Goal: Find specific page/section: Find specific page/section

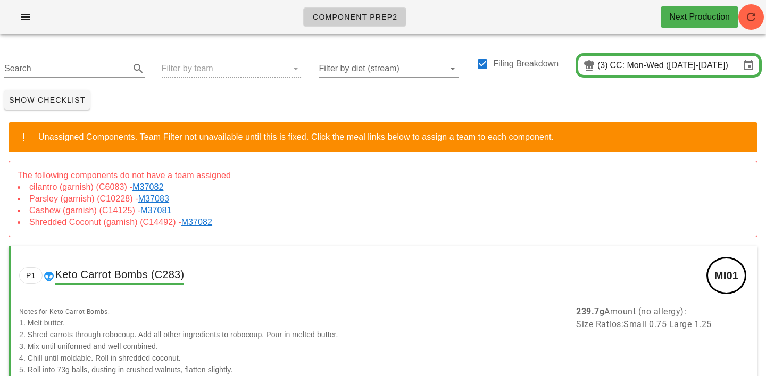
click at [139, 188] on link "M37082" at bounding box center [149, 186] width 35 height 9
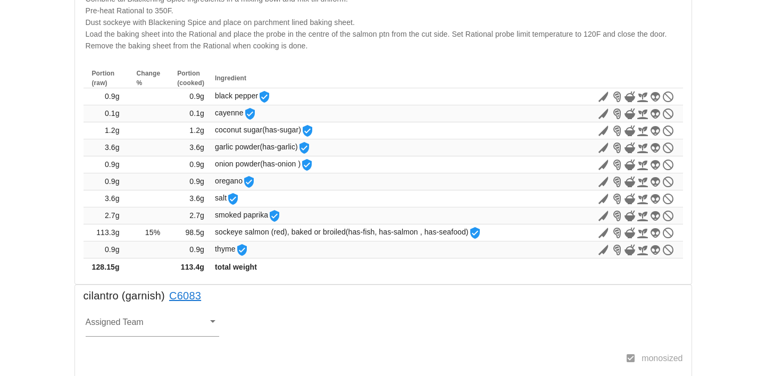
scroll to position [567, 0]
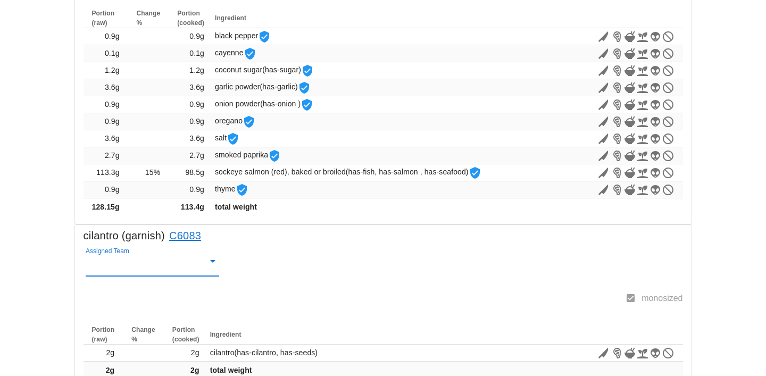
click at [105, 264] on input "Assigned Team" at bounding box center [144, 265] width 117 height 14
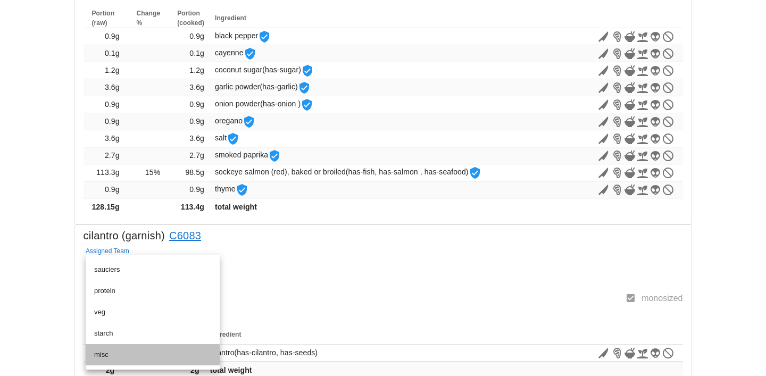
click at [101, 359] on div "misc" at bounding box center [152, 354] width 117 height 17
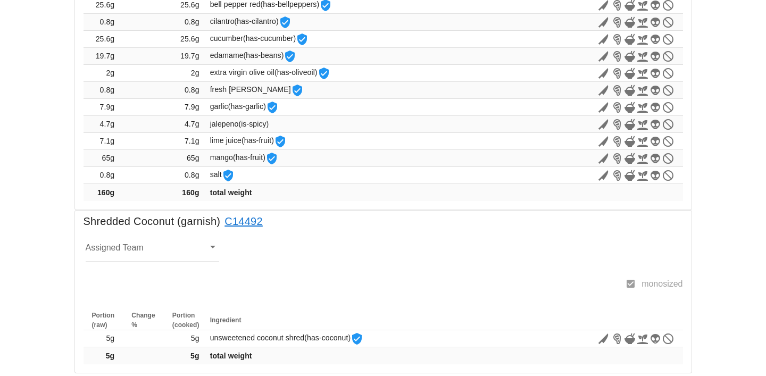
scroll to position [1622, 0]
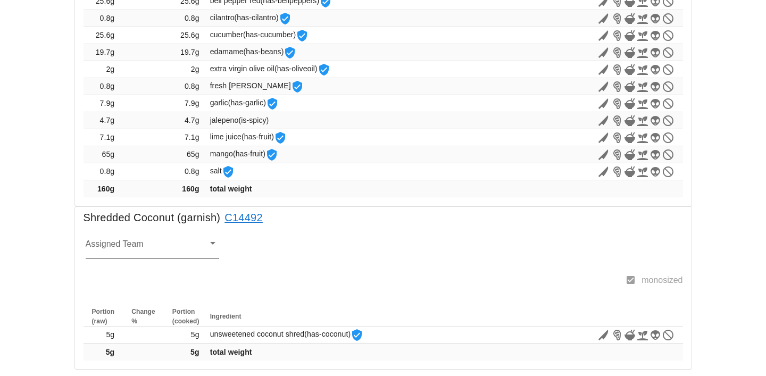
click at [120, 245] on input "Assigned Team" at bounding box center [144, 247] width 117 height 14
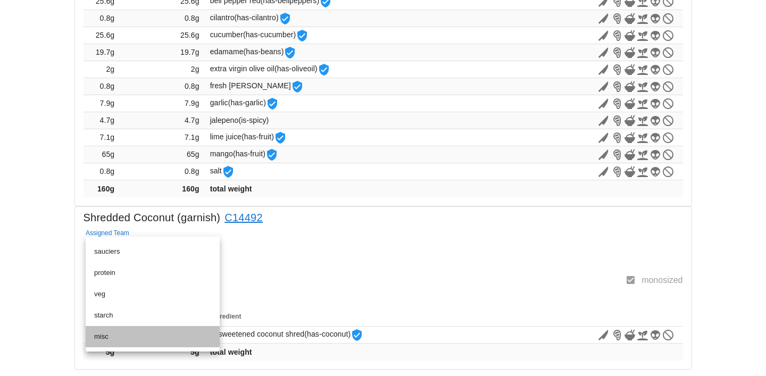
click at [102, 333] on div "misc" at bounding box center [152, 336] width 117 height 9
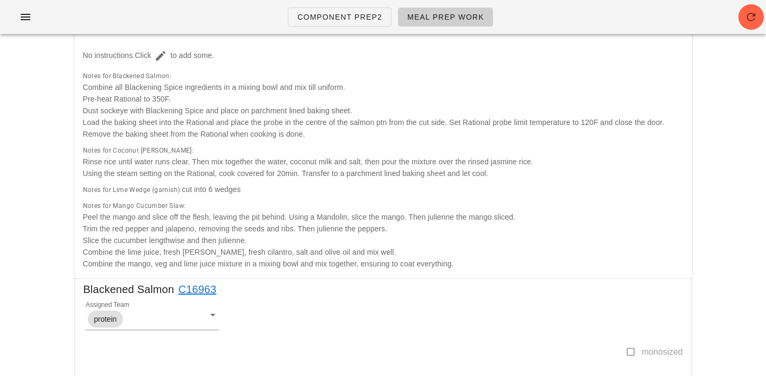
scroll to position [0, 0]
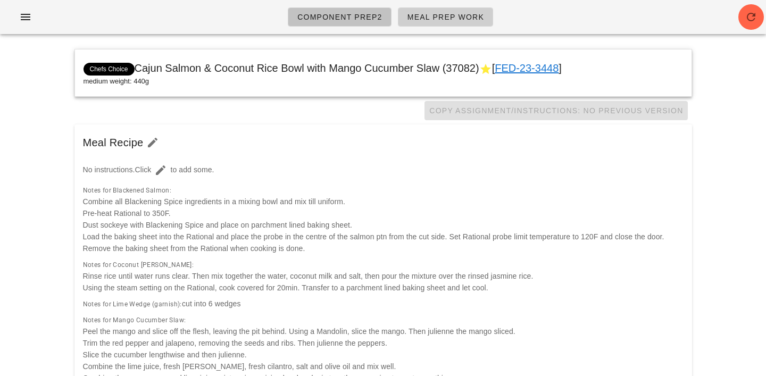
click at [366, 11] on link "Component Prep2" at bounding box center [340, 16] width 104 height 19
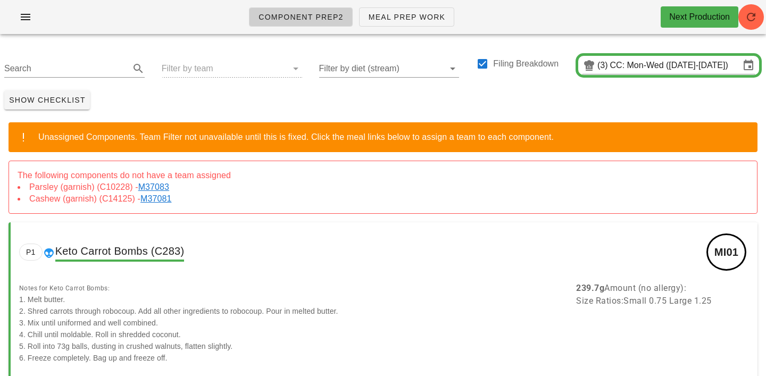
click at [149, 183] on link "M37083" at bounding box center [155, 186] width 35 height 9
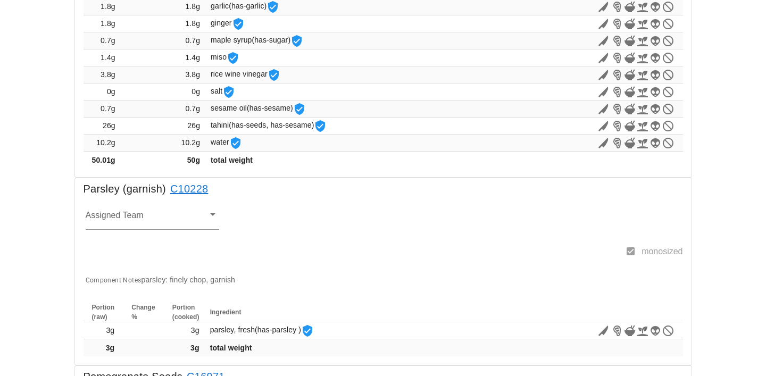
scroll to position [643, 0]
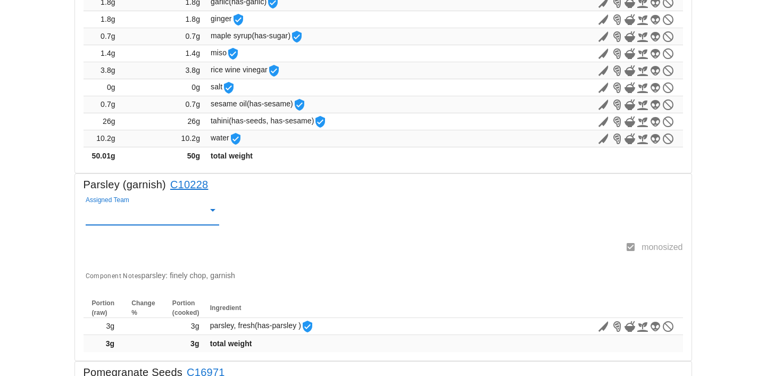
click at [106, 214] on input "Assigned Team" at bounding box center [144, 214] width 117 height 14
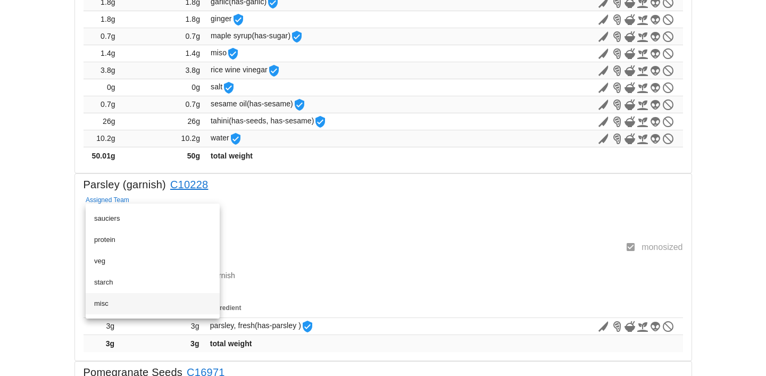
click at [98, 305] on div "misc" at bounding box center [152, 303] width 117 height 9
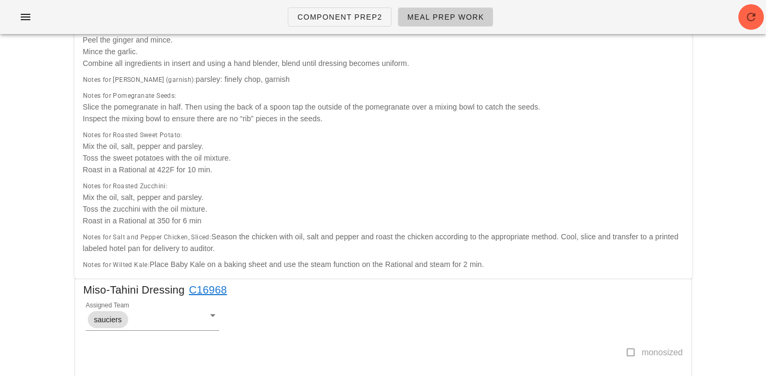
scroll to position [0, 0]
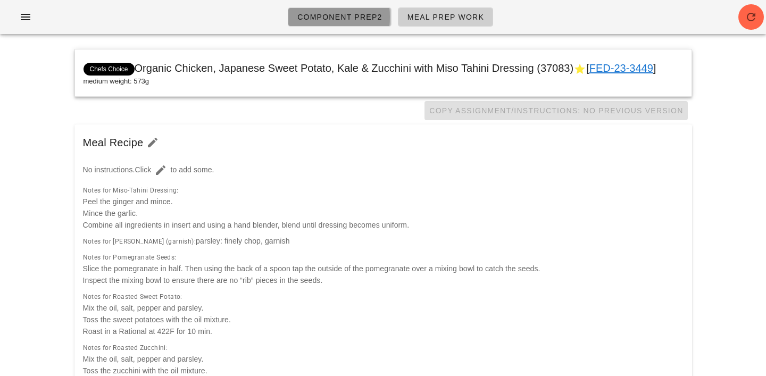
click at [346, 10] on link "Component Prep2" at bounding box center [340, 16] width 104 height 19
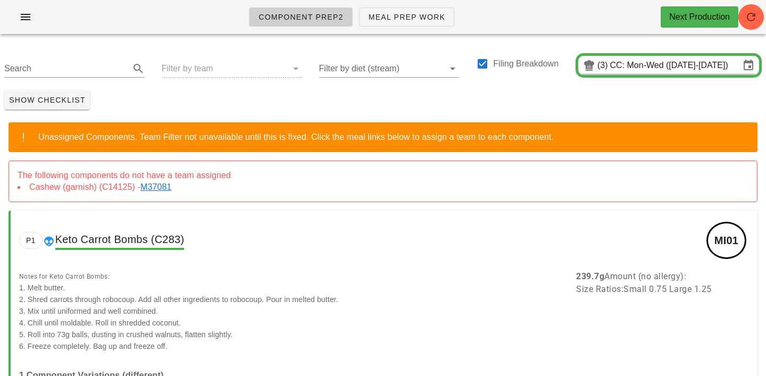
click at [81, 191] on li "Cashew (garnish) (C14125) - M37081" at bounding box center [383, 187] width 730 height 12
click at [154, 186] on link "M37081" at bounding box center [157, 186] width 35 height 9
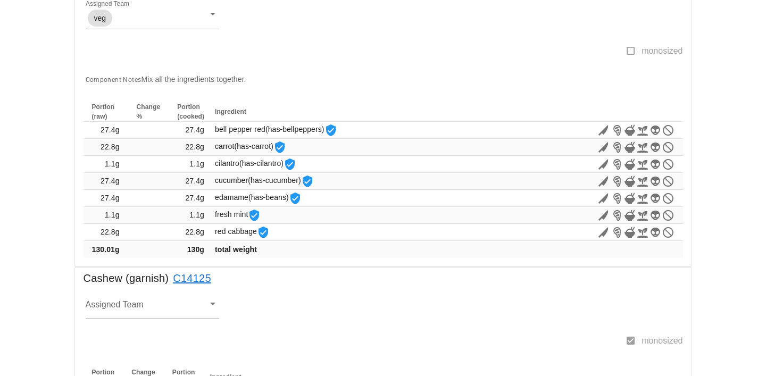
scroll to position [903, 0]
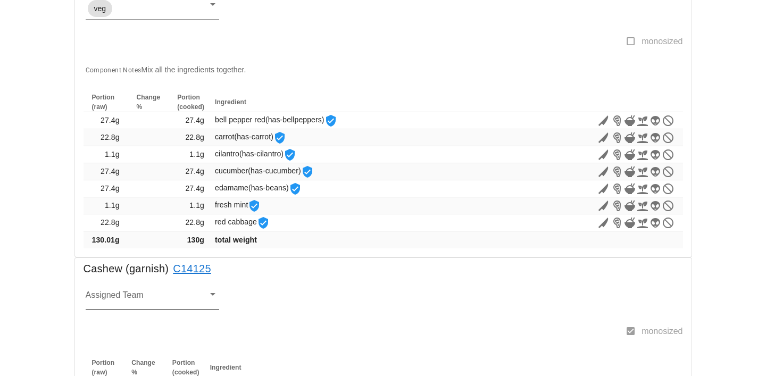
click at [111, 290] on div at bounding box center [144, 298] width 117 height 21
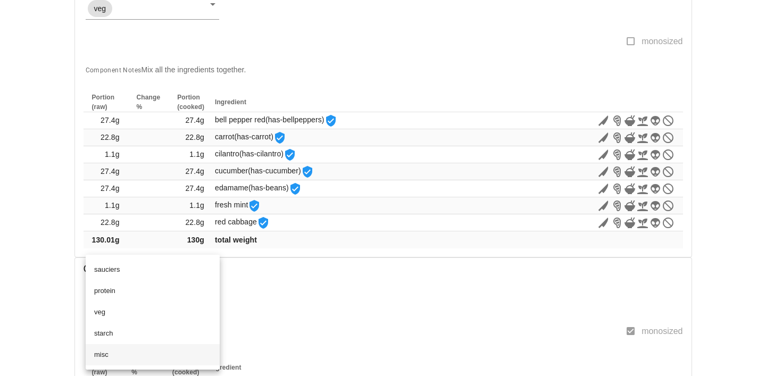
click at [103, 352] on div "misc" at bounding box center [152, 354] width 117 height 9
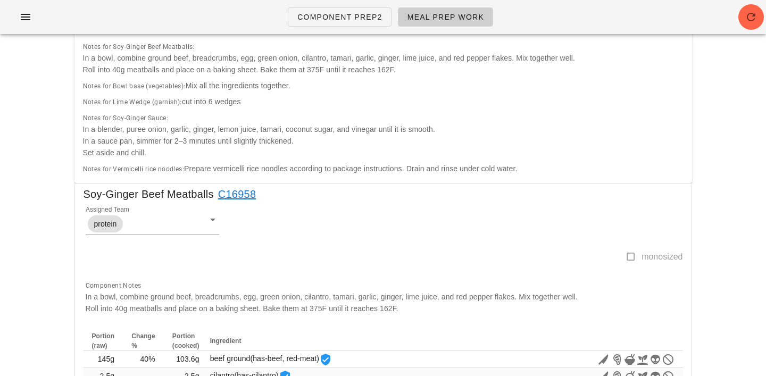
scroll to position [0, 0]
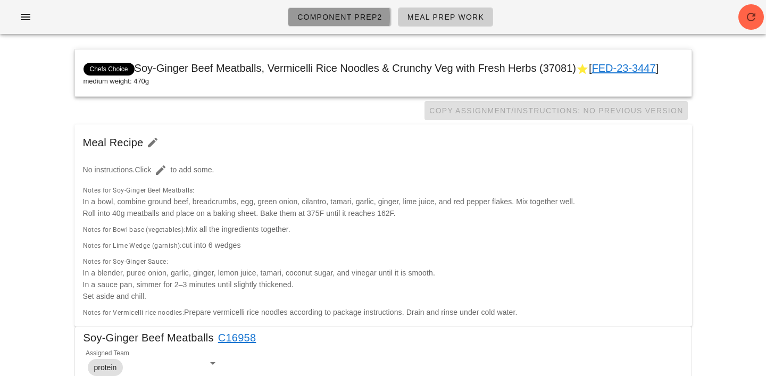
click at [351, 20] on span "Component Prep2" at bounding box center [340, 17] width 86 height 9
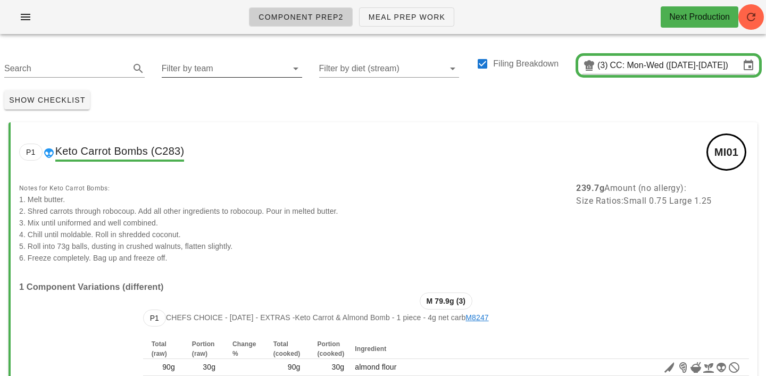
click at [184, 70] on input "Filter by team" at bounding box center [223, 68] width 123 height 17
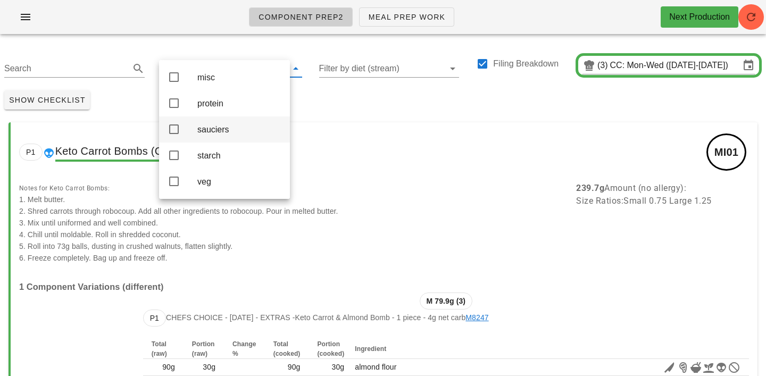
click at [207, 131] on div "sauciers" at bounding box center [239, 129] width 84 height 10
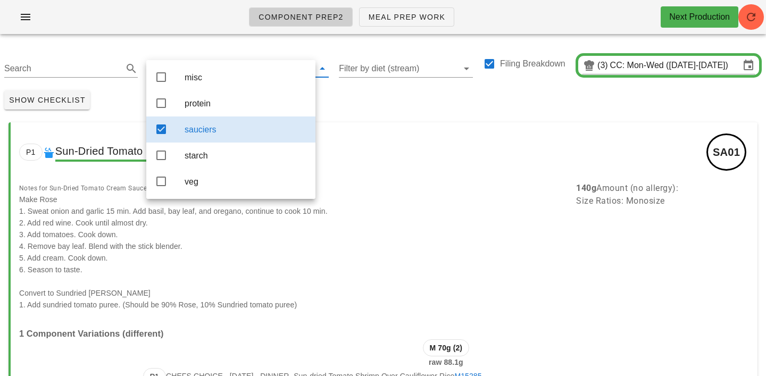
click at [384, 102] on div "Show Checklist" at bounding box center [383, 100] width 766 height 28
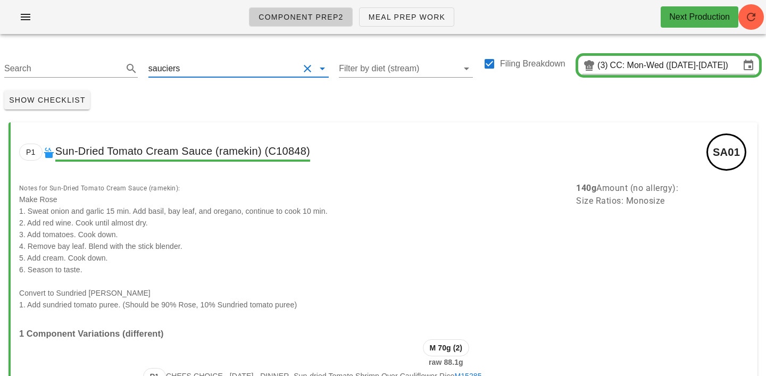
click at [191, 69] on input "text" at bounding box center [240, 68] width 116 height 17
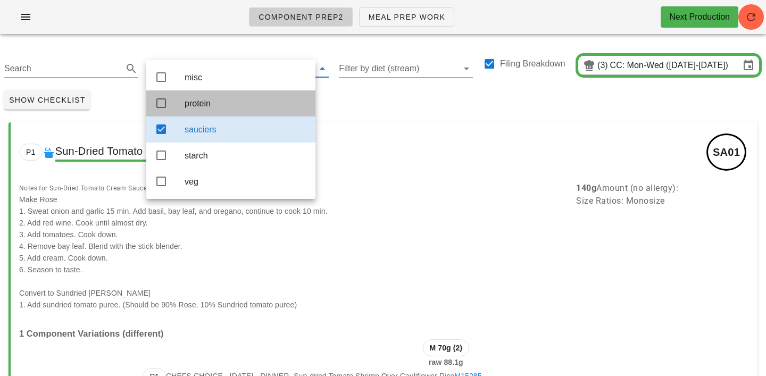
click at [194, 101] on div "protein" at bounding box center [245, 103] width 122 height 10
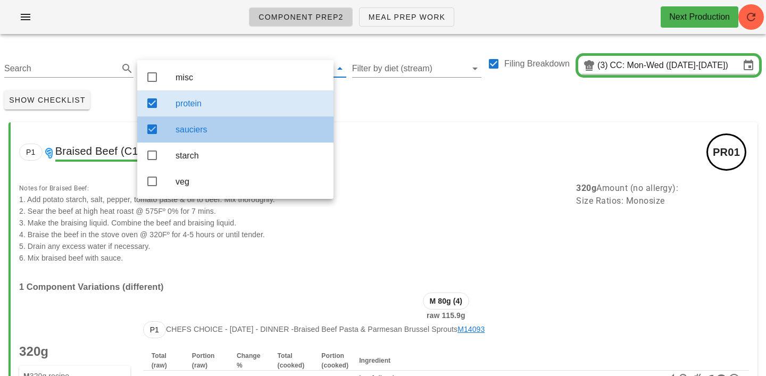
click at [222, 133] on div "sauciers" at bounding box center [249, 129] width 149 height 10
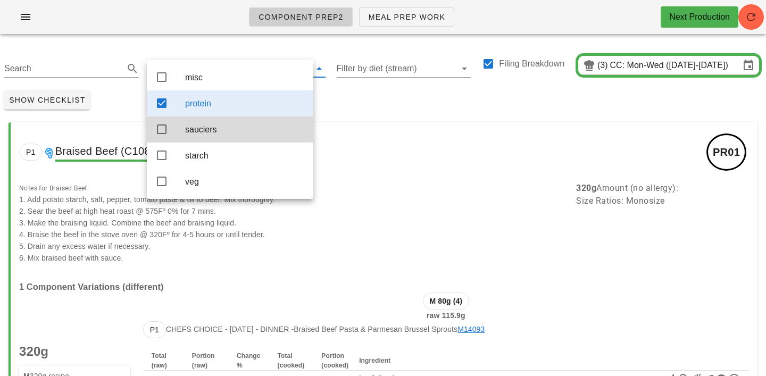
click at [351, 100] on div "Show Checklist" at bounding box center [383, 100] width 766 height 28
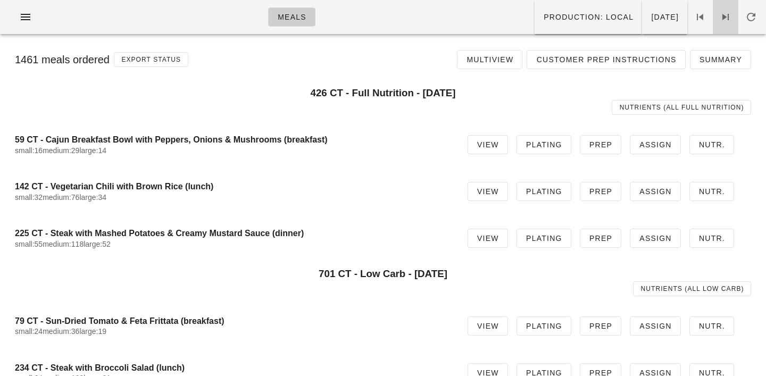
click at [726, 15] on icon at bounding box center [725, 17] width 13 height 13
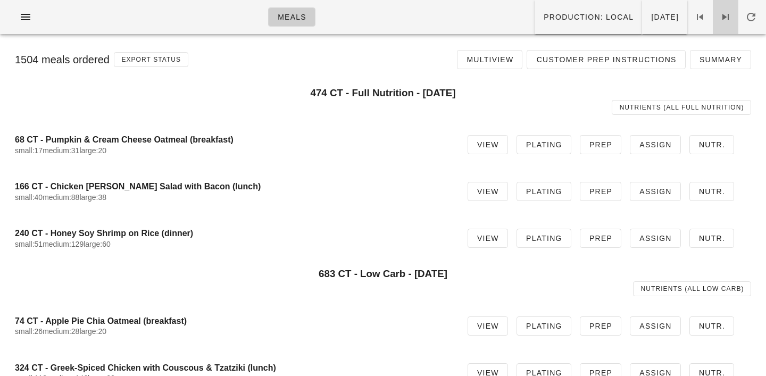
click at [733, 16] on span at bounding box center [725, 17] width 26 height 13
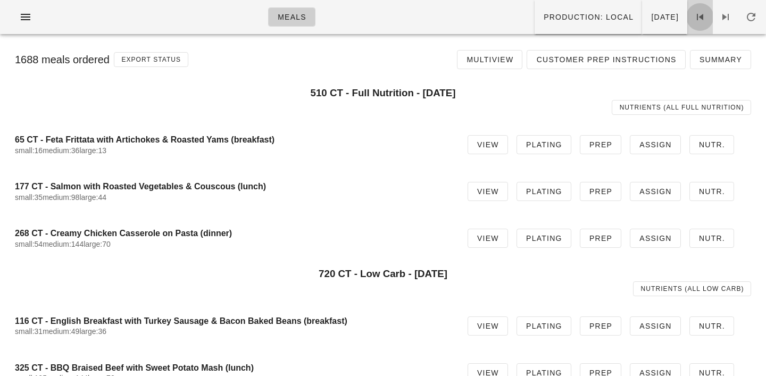
click at [702, 16] on icon at bounding box center [699, 17] width 13 height 13
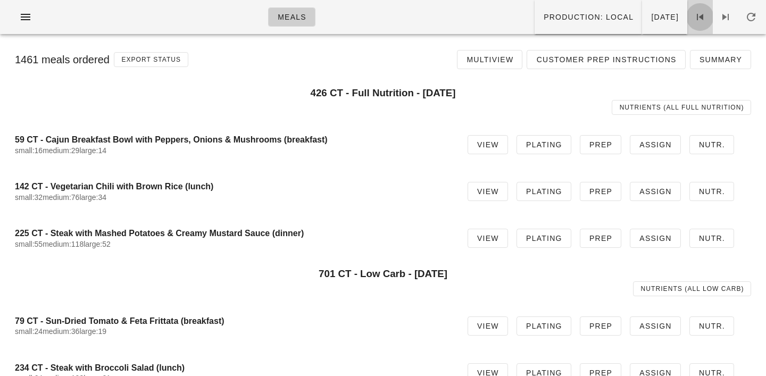
click at [702, 16] on icon at bounding box center [699, 17] width 13 height 13
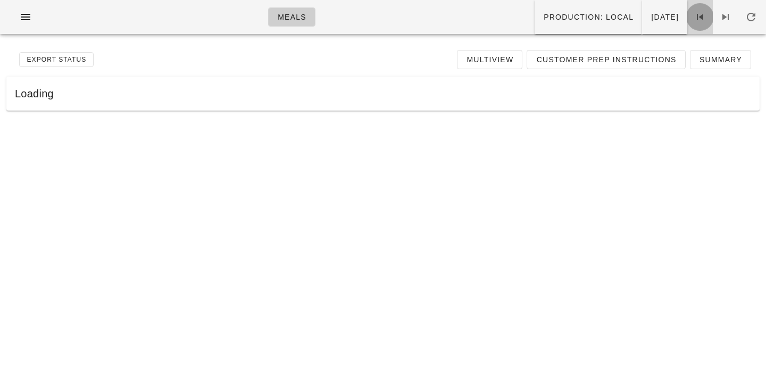
click at [702, 16] on icon at bounding box center [699, 17] width 13 height 13
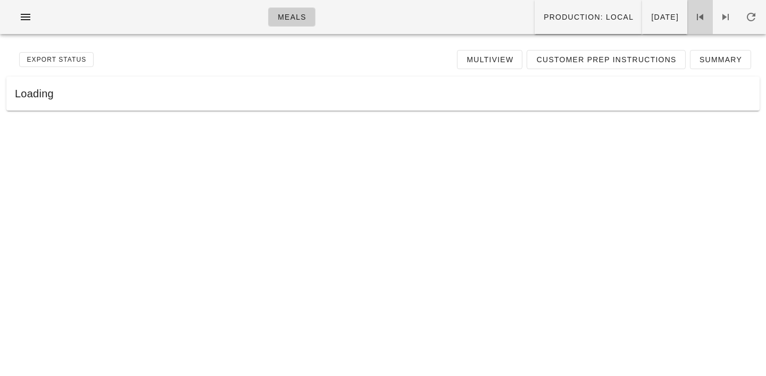
click at [702, 16] on icon at bounding box center [699, 17] width 13 height 13
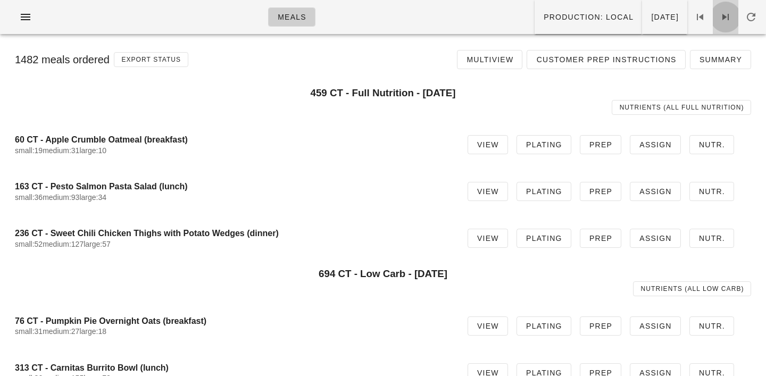
click at [735, 17] on span at bounding box center [725, 17] width 26 height 13
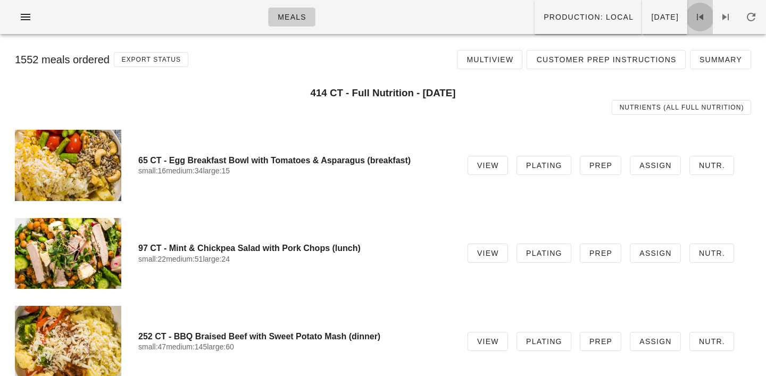
click at [705, 16] on icon at bounding box center [699, 17] width 13 height 13
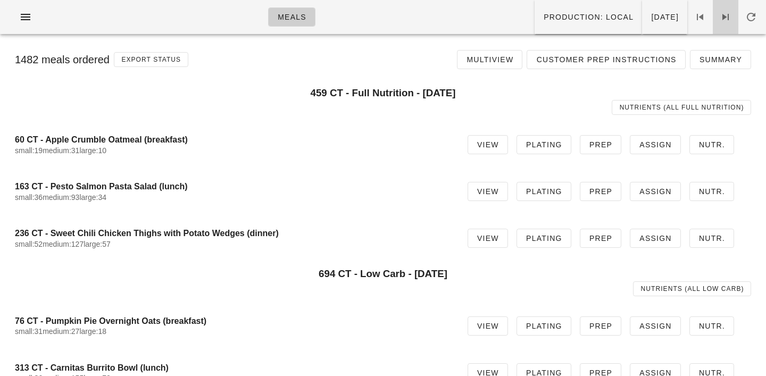
click at [732, 16] on span at bounding box center [725, 17] width 26 height 13
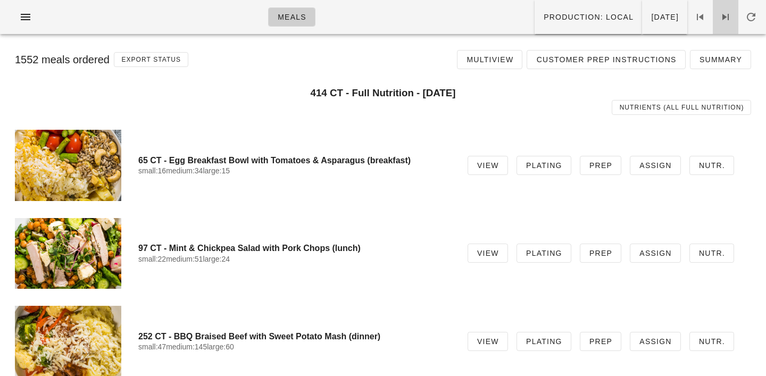
click at [732, 16] on span at bounding box center [725, 17] width 26 height 13
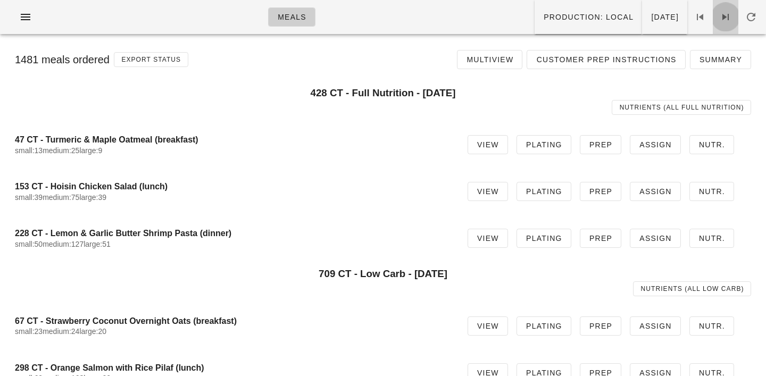
click at [732, 16] on span at bounding box center [725, 17] width 26 height 13
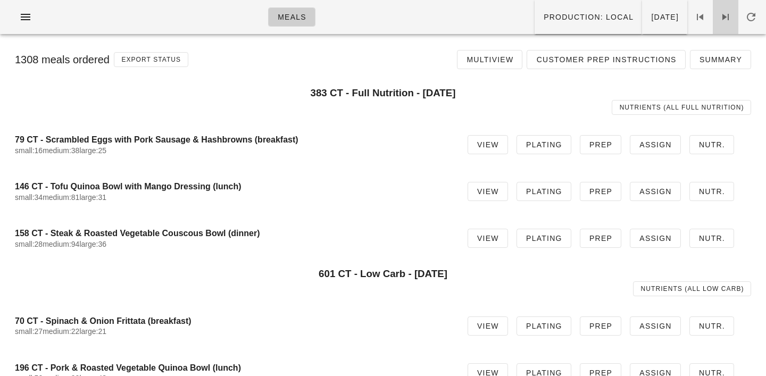
click at [732, 16] on span at bounding box center [725, 17] width 26 height 13
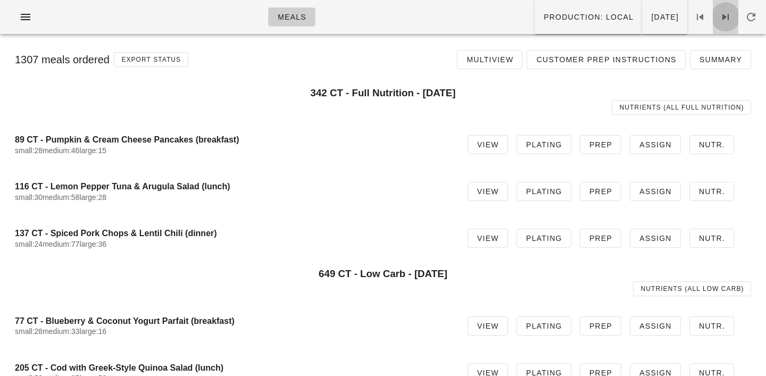
click at [732, 16] on span at bounding box center [725, 17] width 26 height 13
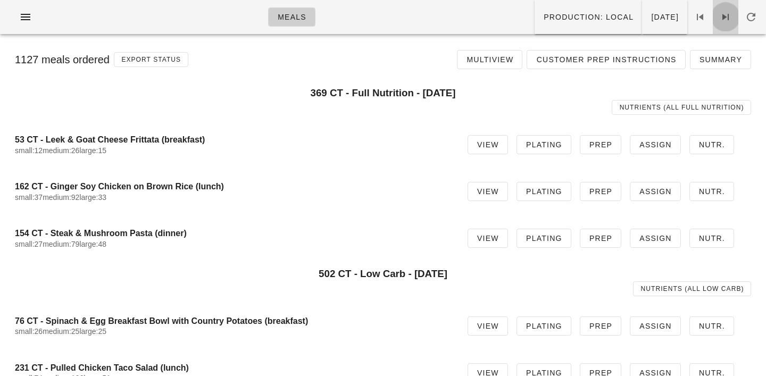
click at [732, 16] on span at bounding box center [725, 17] width 26 height 13
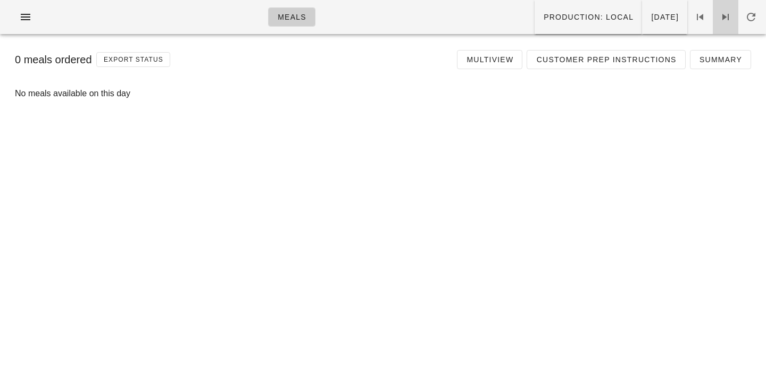
click at [732, 16] on span at bounding box center [725, 17] width 26 height 13
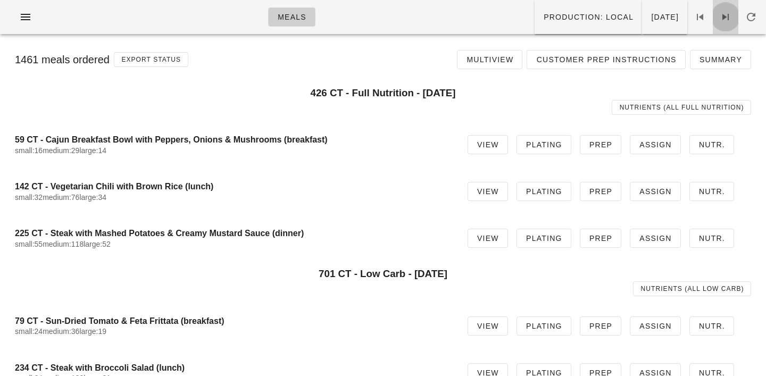
click at [732, 16] on span at bounding box center [725, 17] width 26 height 13
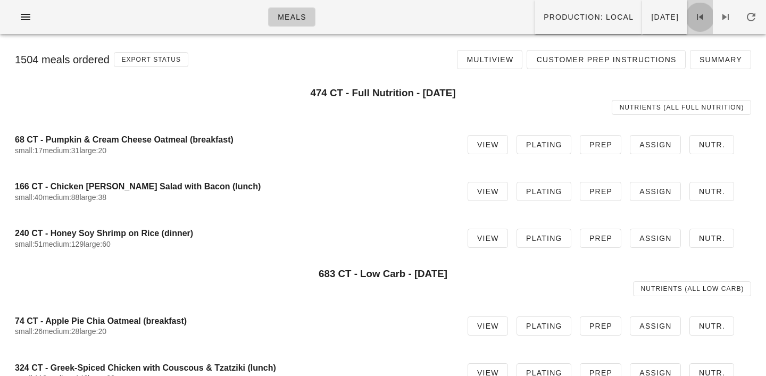
click at [702, 20] on icon at bounding box center [699, 17] width 13 height 13
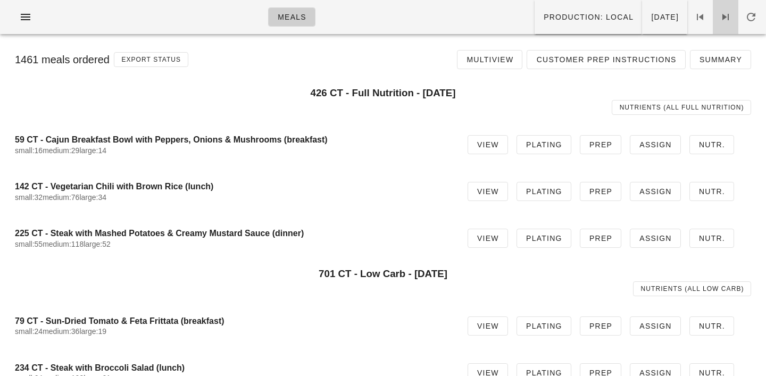
click at [725, 20] on icon at bounding box center [725, 17] width 13 height 13
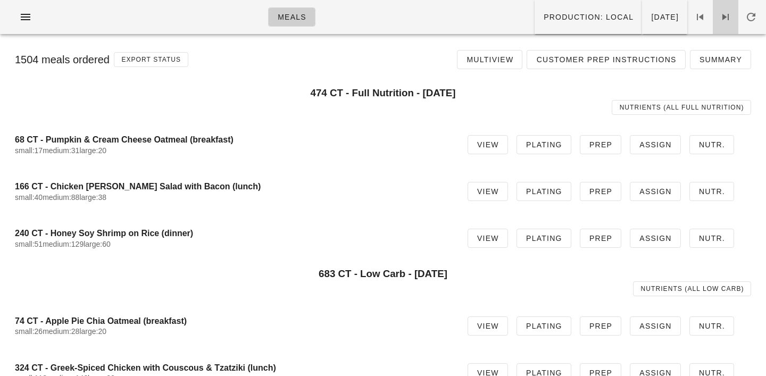
click at [725, 20] on icon at bounding box center [725, 17] width 13 height 13
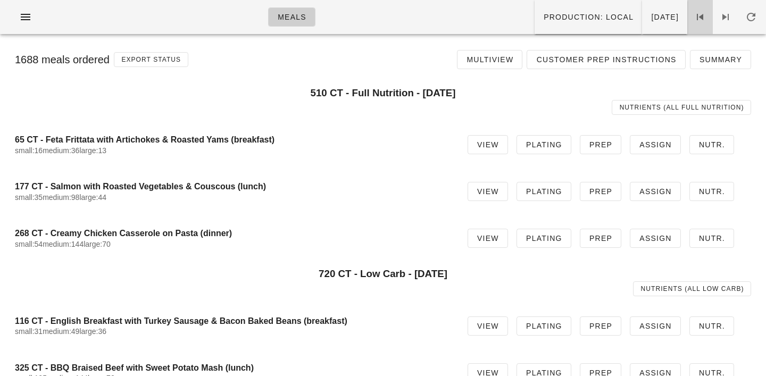
click at [701, 12] on icon at bounding box center [699, 17] width 13 height 13
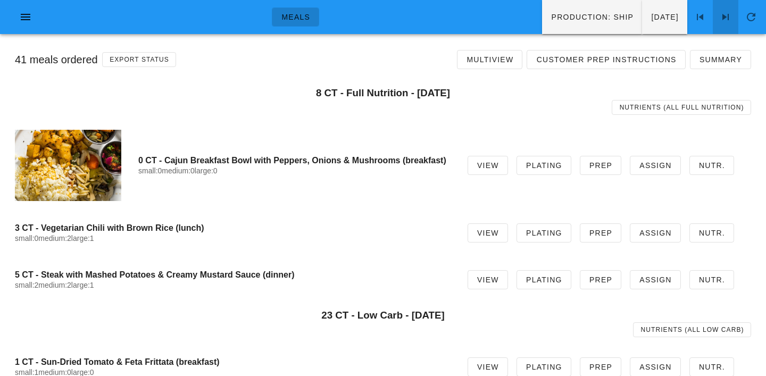
click at [726, 21] on icon at bounding box center [725, 17] width 13 height 13
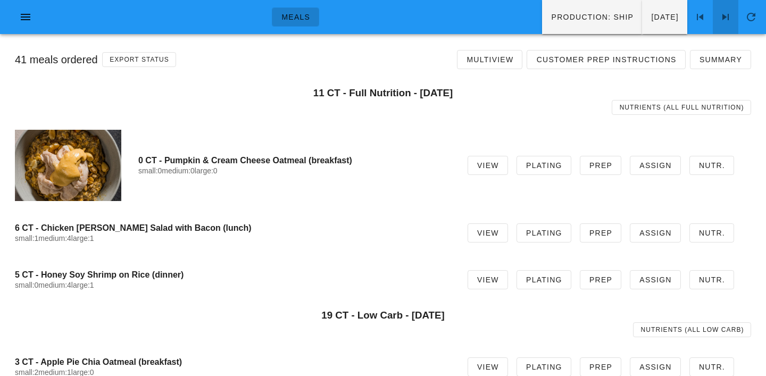
click at [726, 21] on icon at bounding box center [725, 17] width 13 height 13
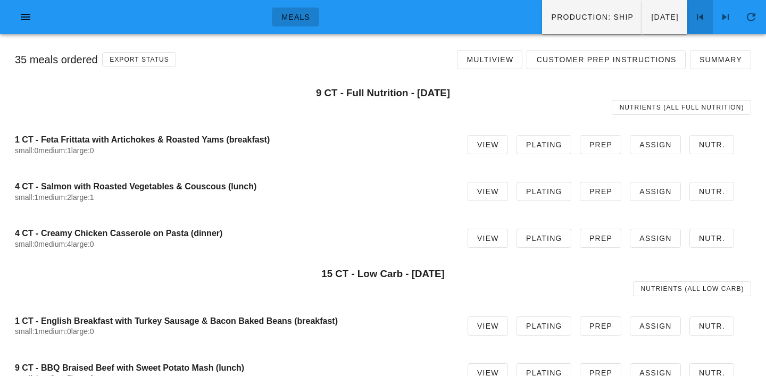
click at [702, 20] on icon at bounding box center [699, 17] width 13 height 13
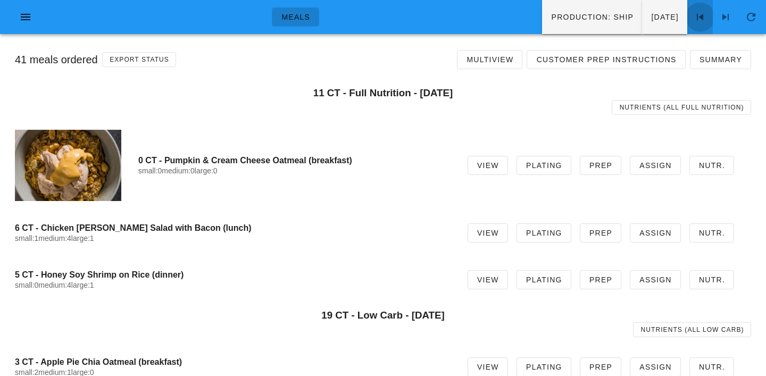
click at [702, 20] on icon at bounding box center [699, 17] width 13 height 13
